Goal: Task Accomplishment & Management: Manage account settings

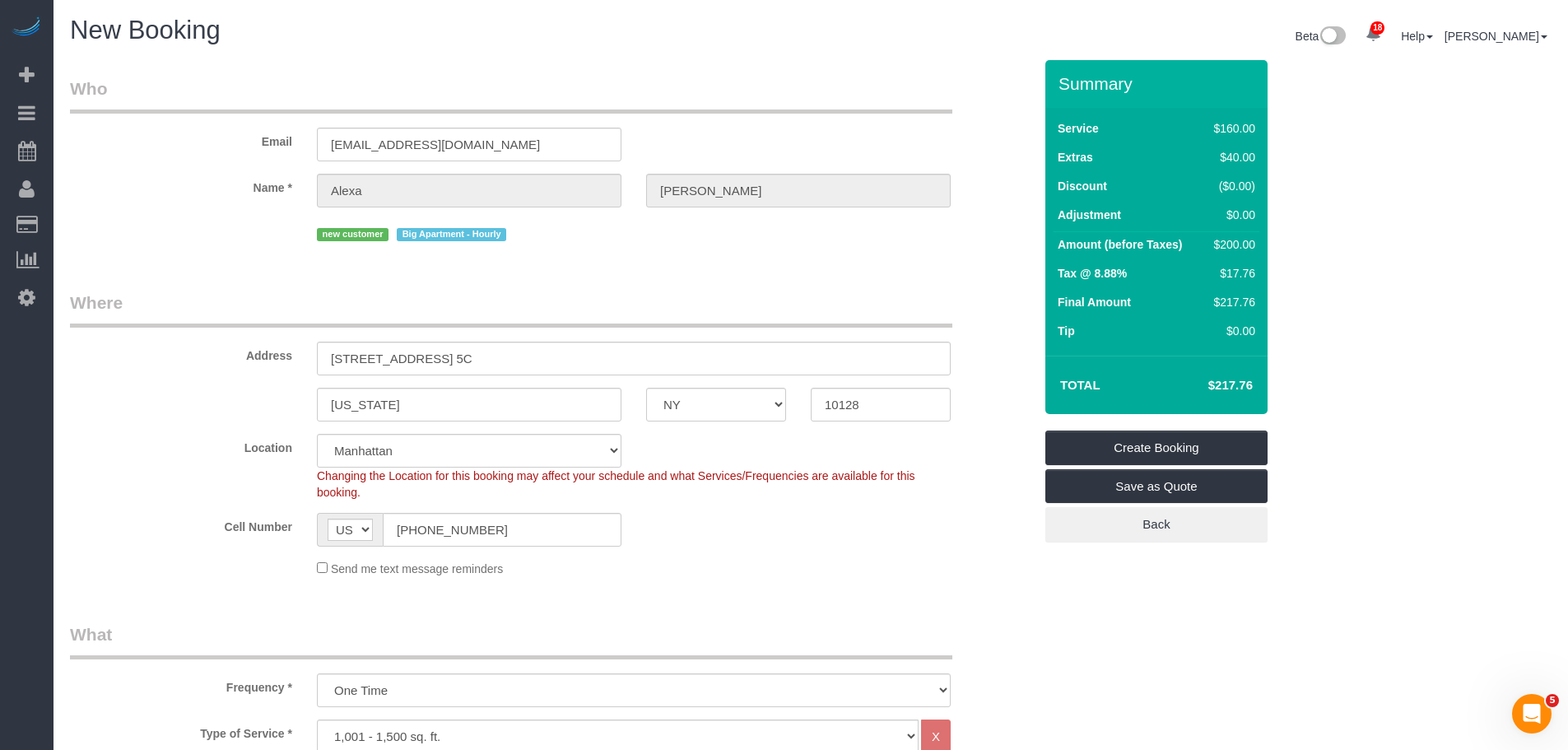
drag, startPoint x: 1204, startPoint y: 384, endPoint x: 1265, endPoint y: 382, distance: 61.0
click at [1267, 382] on div "Total $217.76" at bounding box center [1156, 385] width 222 height 59
copy table "Total"
